Goal: Task Accomplishment & Management: Use online tool/utility

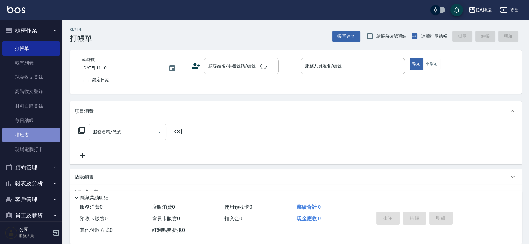
click at [32, 137] on link "排班表" at bounding box center [30, 135] width 57 height 14
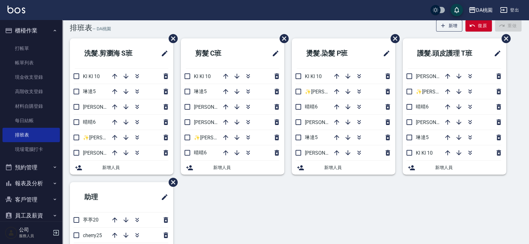
scroll to position [10, 0]
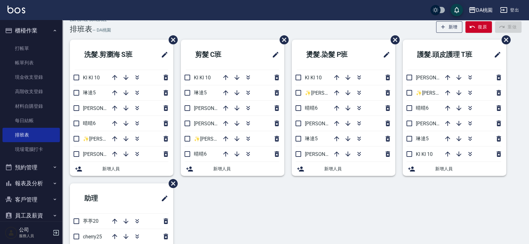
click at [303, 211] on div "洗髮.剪瀏海 S班 KI KI 10 琳達5 愛莉絲3 晴晴6 ✨GARY蓋瑞 ✨16 桑妮8 新增人員 剪髮 C班 KI KI 10 琳達5 愛莉絲3 桑妮…" at bounding box center [291, 176] width 459 height 272
